Goal: Navigation & Orientation: Understand site structure

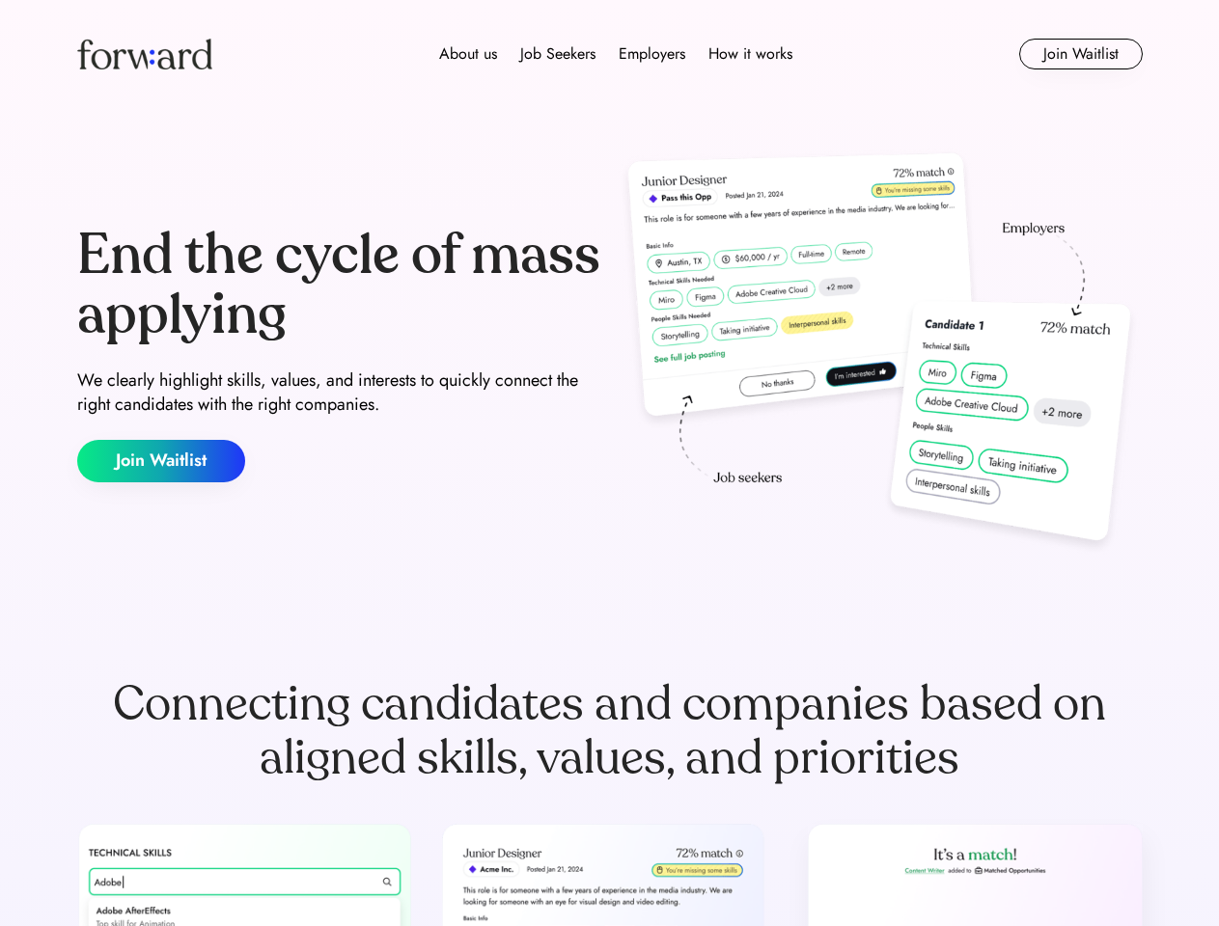
click at [609, 463] on div "End the cycle of mass applying We clearly highlight skills, values, and interes…" at bounding box center [609, 354] width 1065 height 415
click at [610, 54] on div "About us Job Seekers Employers How it works" at bounding box center [615, 53] width 760 height 23
click at [145, 54] on img at bounding box center [144, 54] width 135 height 31
click at [616, 54] on div "About us Job Seekers Employers How it works" at bounding box center [615, 53] width 760 height 23
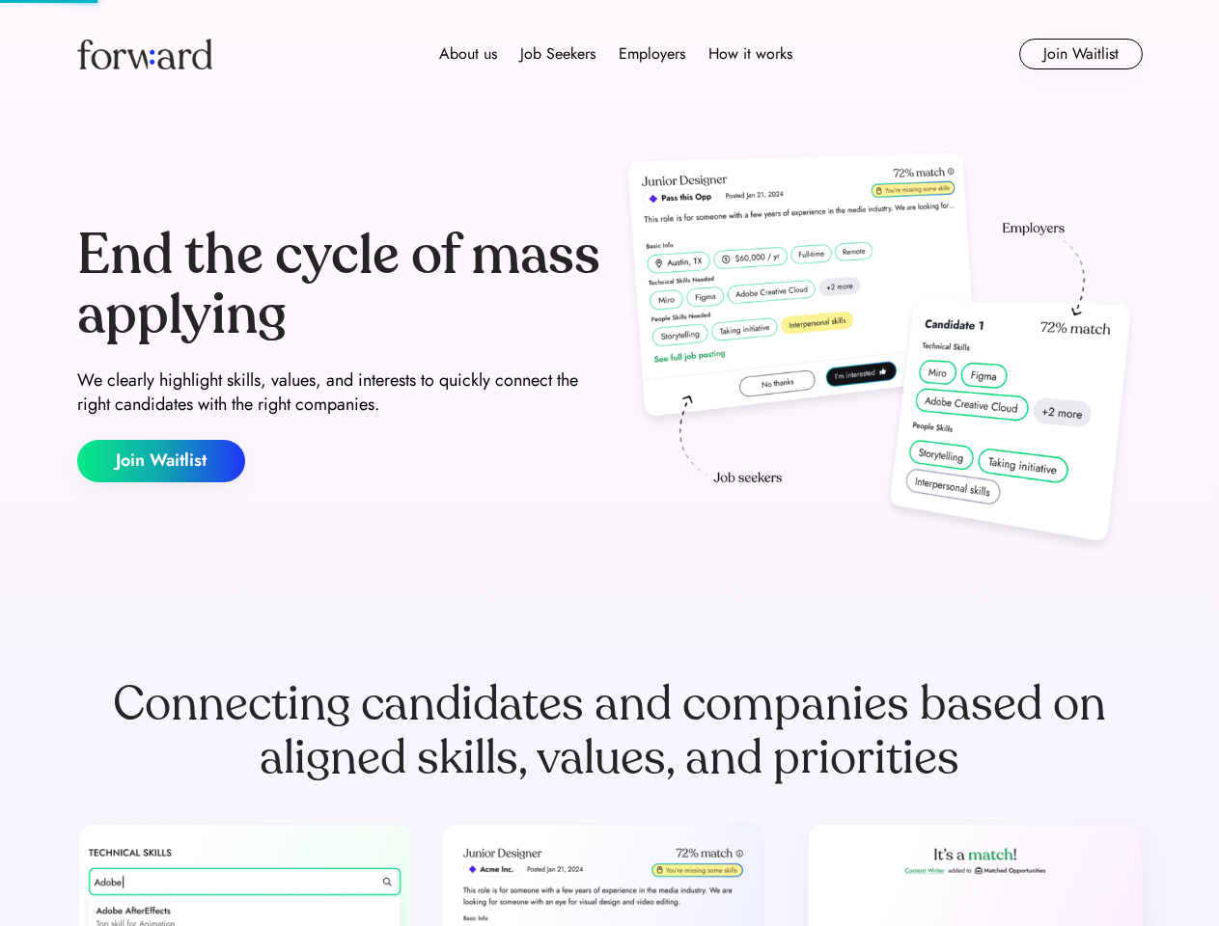
click at [468, 54] on div "About us" at bounding box center [468, 53] width 58 height 23
click at [558, 54] on div "Job Seekers" at bounding box center [557, 53] width 75 height 23
click at [651, 54] on div "Employers" at bounding box center [651, 53] width 67 height 23
click at [749, 54] on div "How it works" at bounding box center [750, 53] width 84 height 23
click at [1080, 54] on button "Join Waitlist" at bounding box center [1080, 54] width 123 height 31
